Goal: Communication & Community: Answer question/provide support

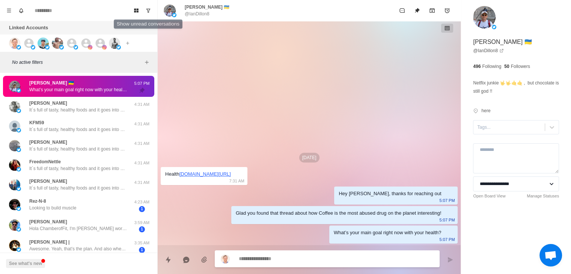
click at [143, 17] on div "Board View Tools Archived Chats Mark many as read Keyboard shortcuts Team Setti…" at bounding box center [78, 10] width 157 height 21
click at [147, 15] on button "Show unread conversations" at bounding box center [148, 11] width 12 height 12
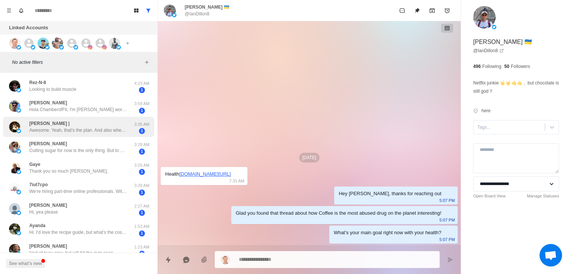
click at [92, 130] on p "Awesome. Yeah, that’s the plan. And also where I’m heading. Initially the taxes…" at bounding box center [78, 130] width 98 height 7
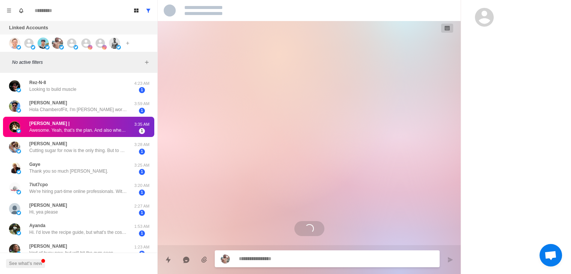
scroll to position [196, 0]
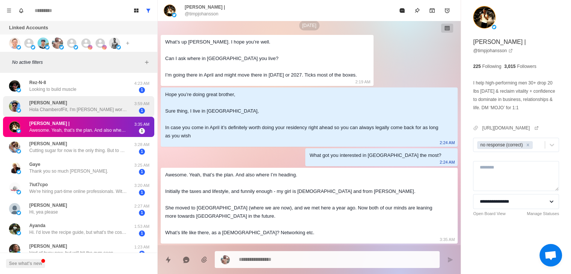
click at [90, 107] on p "Hola ChamberofFit, I'm [PERSON_NAME] working on a listing piece called \"X Crea…" at bounding box center [78, 109] width 98 height 7
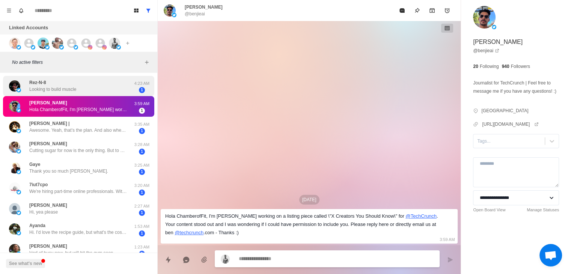
click at [81, 93] on div "Rez-N-8 Looking to build muscle" at bounding box center [71, 86] width 124 height 15
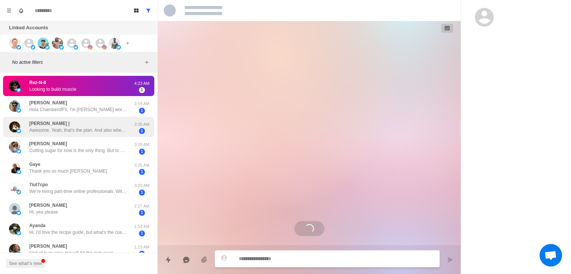
scroll to position [21, 0]
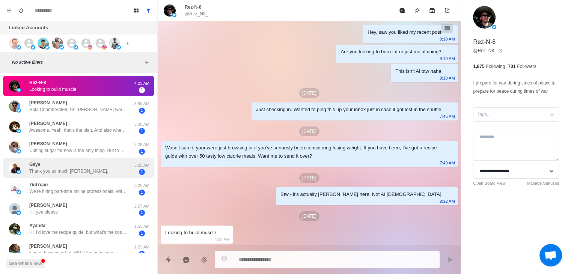
click at [86, 163] on div "Gaye Thank you so much [PERSON_NAME]." at bounding box center [71, 168] width 124 height 15
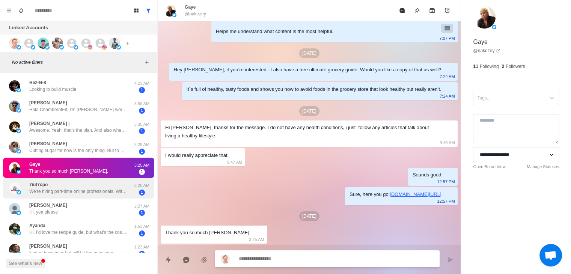
scroll to position [270, 0]
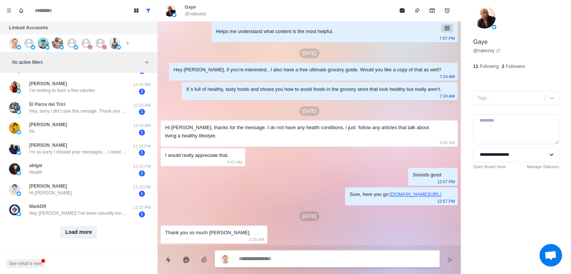
click at [79, 226] on button "Load more" at bounding box center [78, 232] width 37 height 12
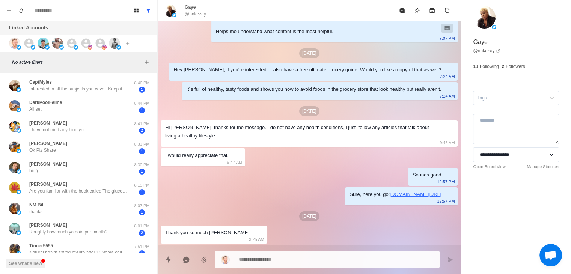
scroll to position [685, 0]
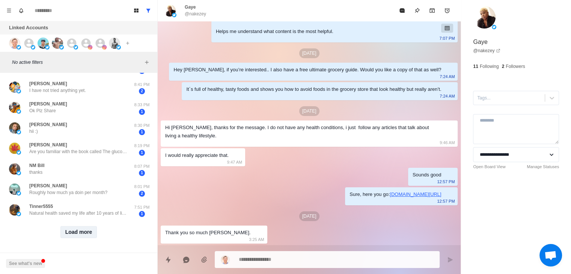
click at [88, 227] on button "Load more" at bounding box center [78, 232] width 37 height 12
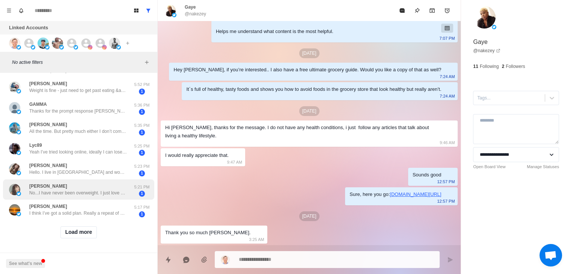
scroll to position [0, 0]
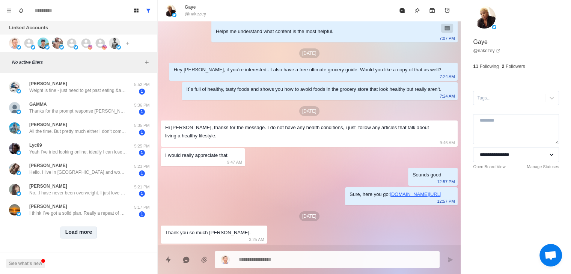
click at [81, 230] on button "Load more" at bounding box center [78, 232] width 37 height 12
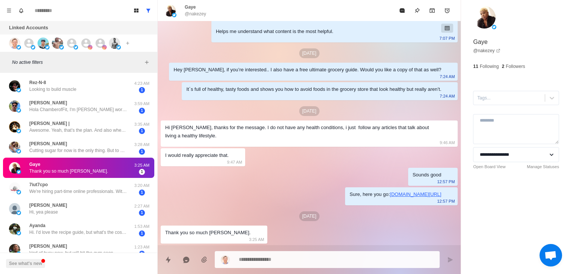
type textarea "*"
